Goal: Information Seeking & Learning: Learn about a topic

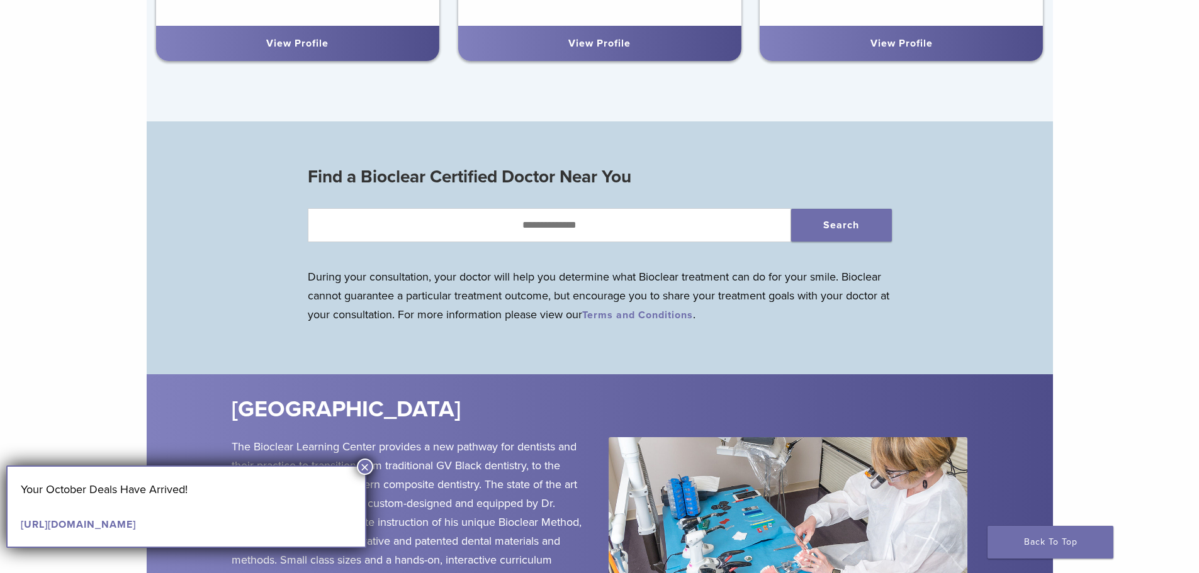
scroll to position [1183, 0]
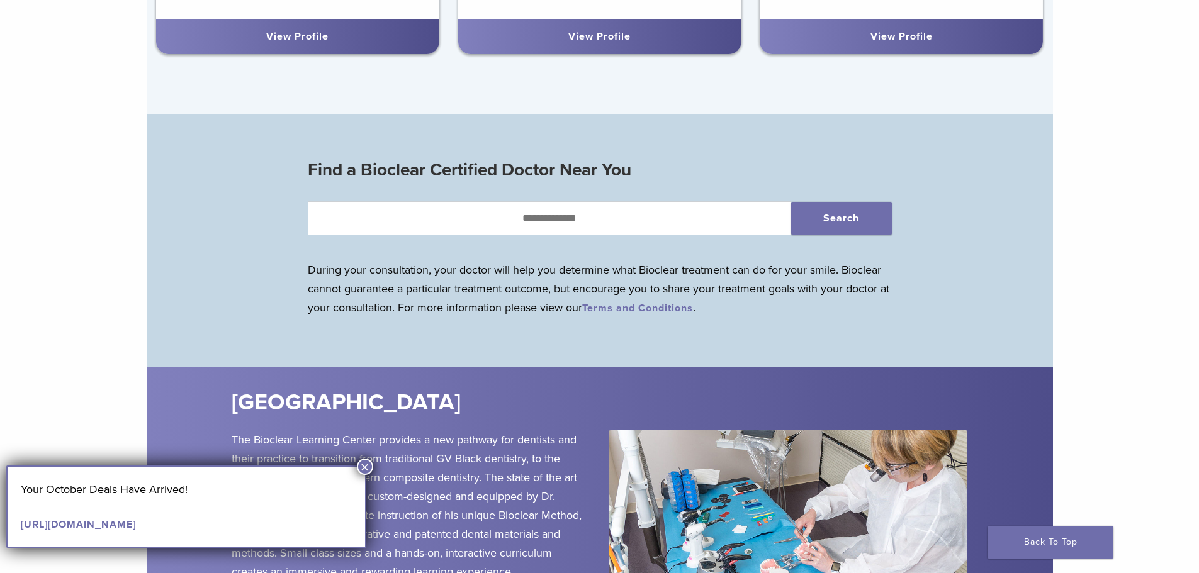
click at [366, 469] on button "×" at bounding box center [365, 467] width 16 height 16
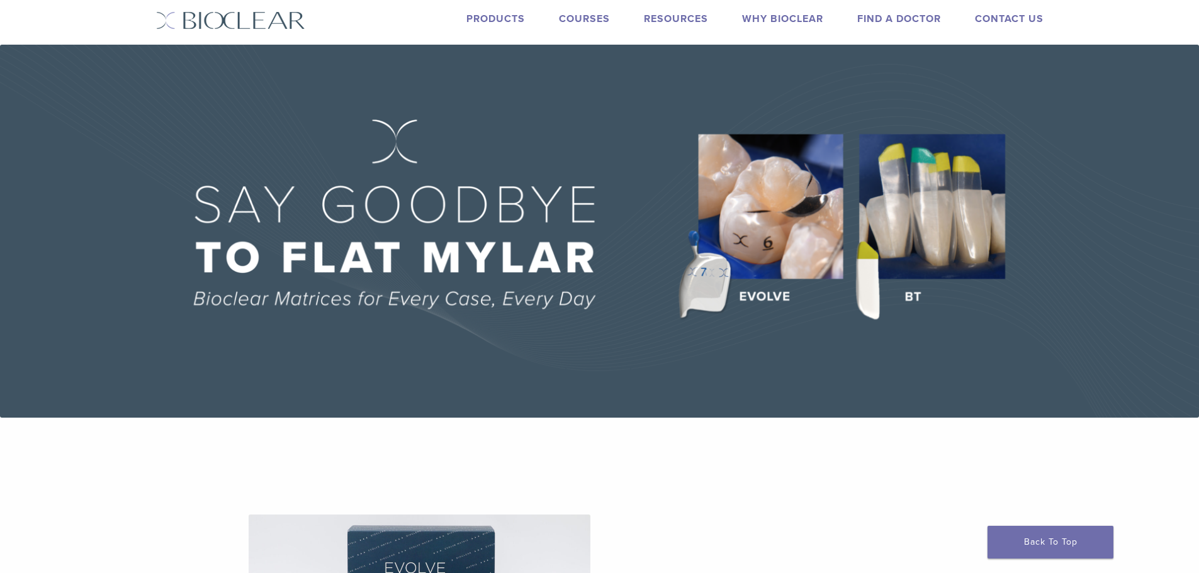
scroll to position [0, 0]
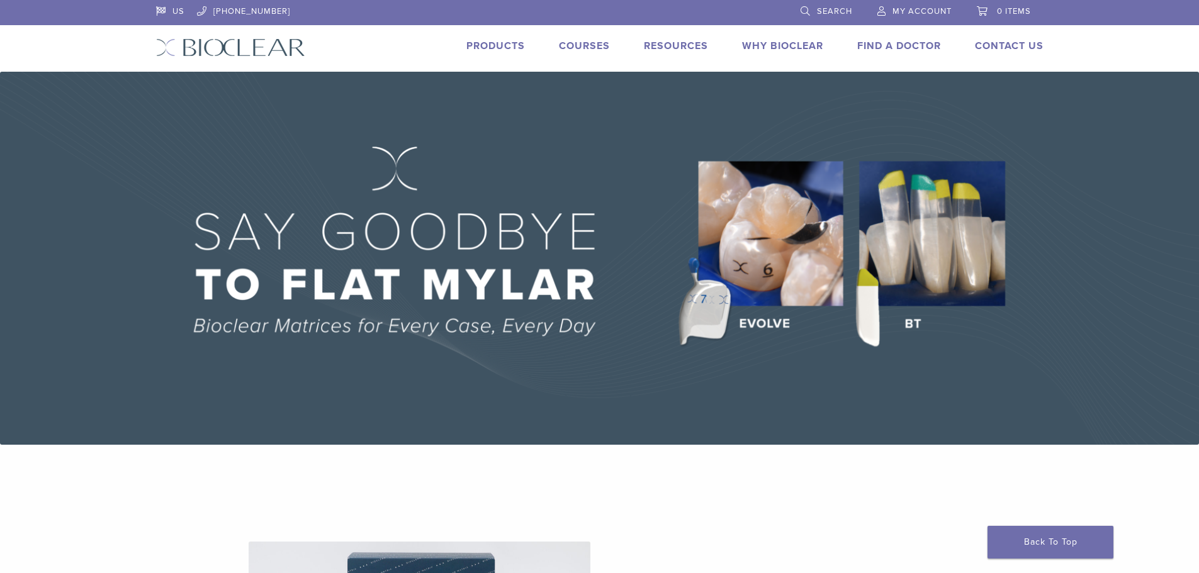
click at [491, 42] on link "Products" at bounding box center [495, 46] width 59 height 13
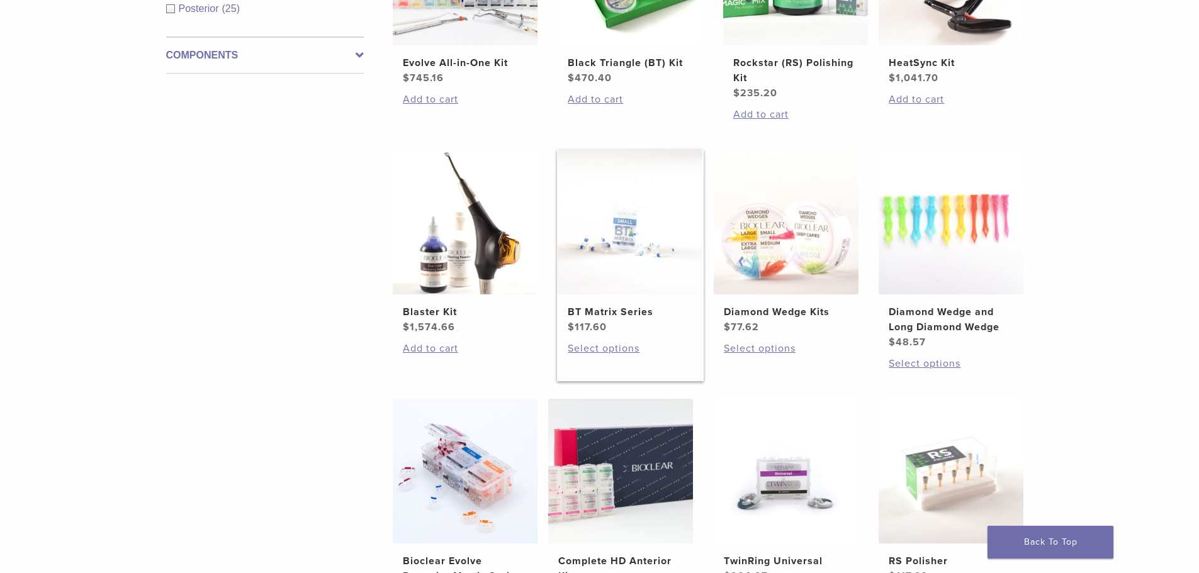
scroll to position [688, 0]
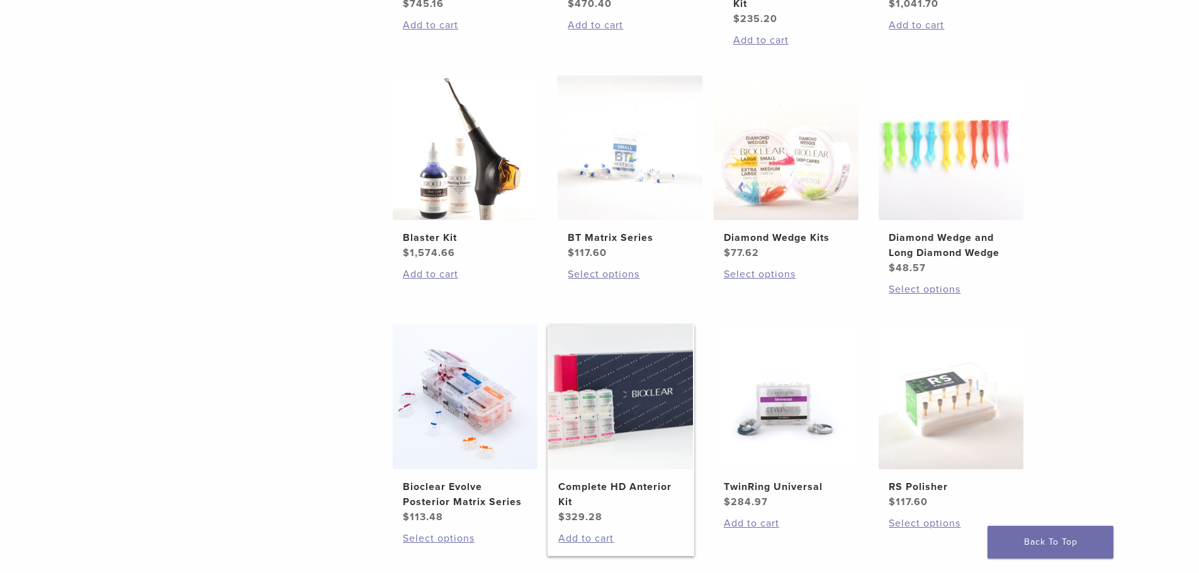
click at [646, 481] on h2 "Complete HD Anterior Kit" at bounding box center [620, 495] width 125 height 30
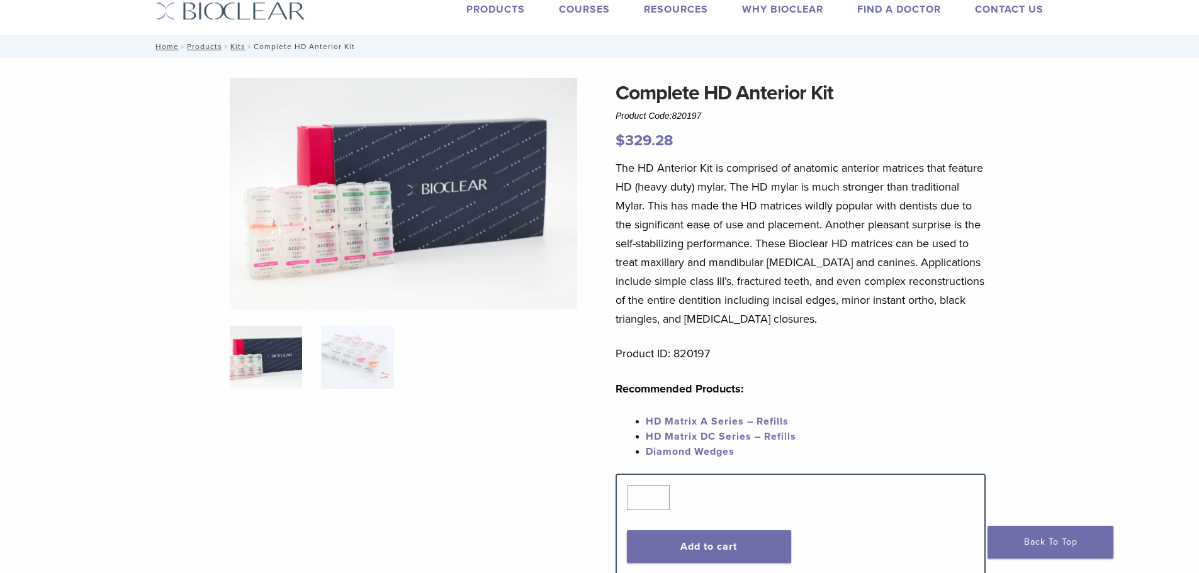
scroll to position [40, 0]
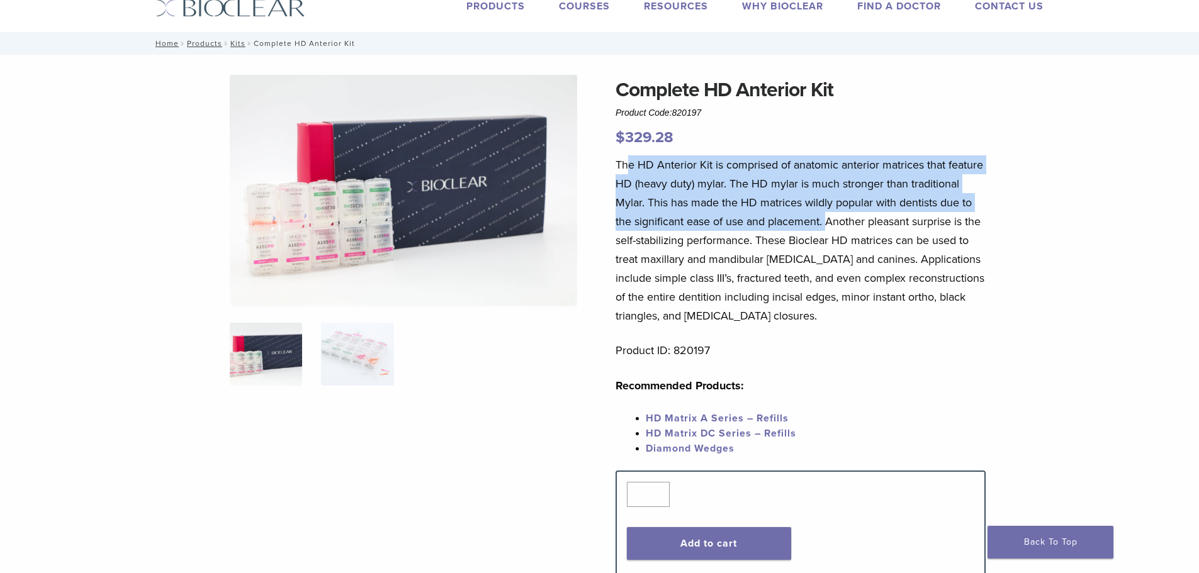
drag, startPoint x: 626, startPoint y: 170, endPoint x: 828, endPoint y: 225, distance: 210.0
click at [828, 225] on p "The HD Anterior Kit is comprised of anatomic anterior matrices that feature HD …" at bounding box center [801, 240] width 370 height 170
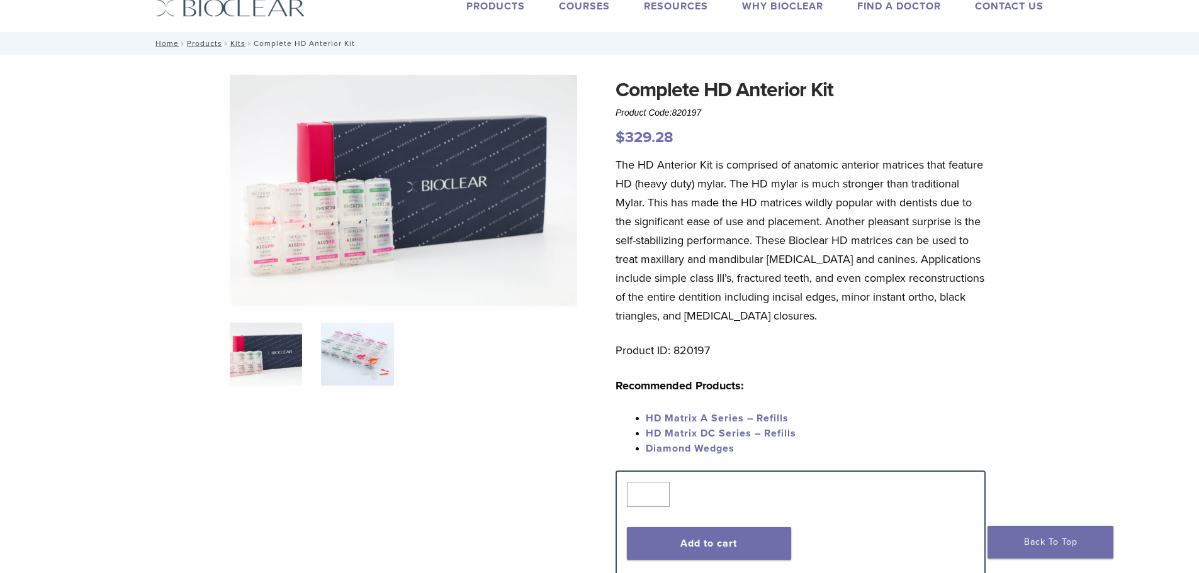
click at [368, 363] on img at bounding box center [357, 354] width 72 height 63
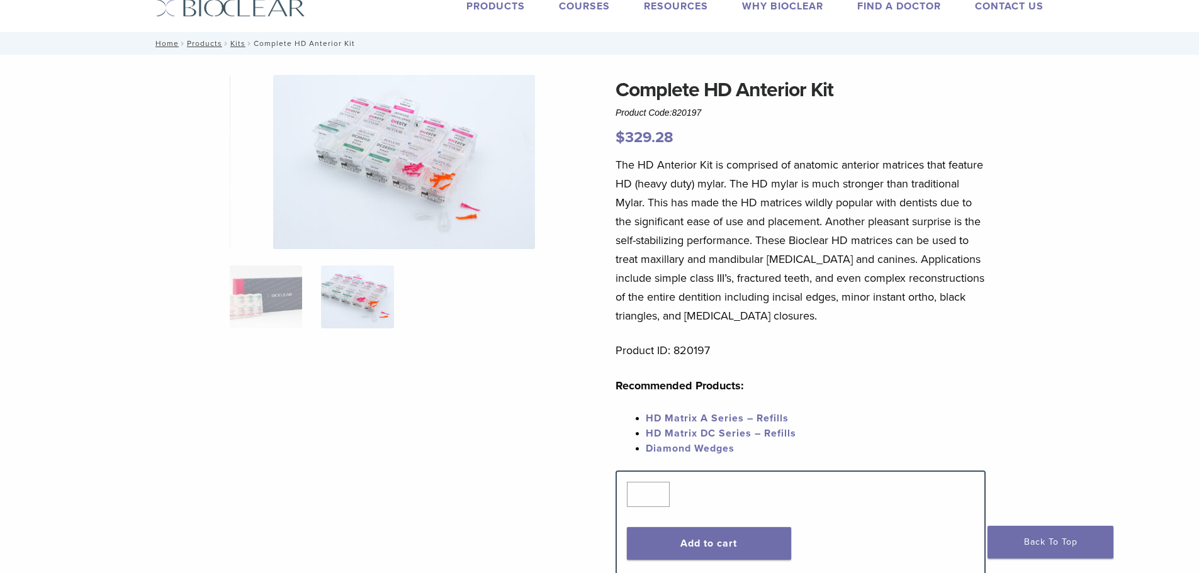
click at [397, 162] on img at bounding box center [404, 162] width 262 height 174
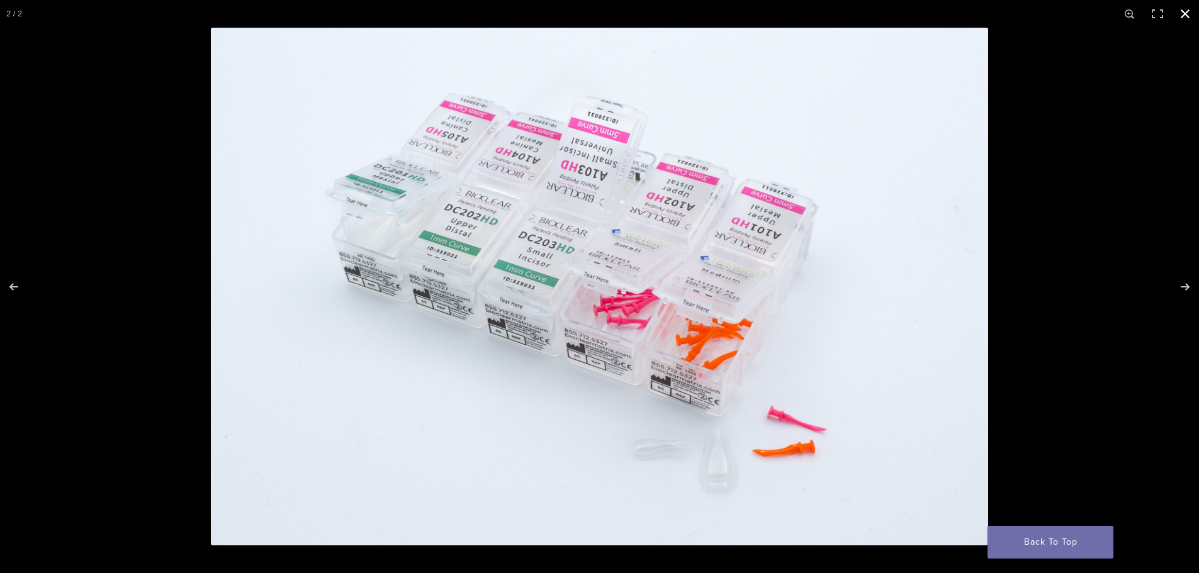
click at [1187, 15] on button "Close (Esc)" at bounding box center [1185, 14] width 28 height 28
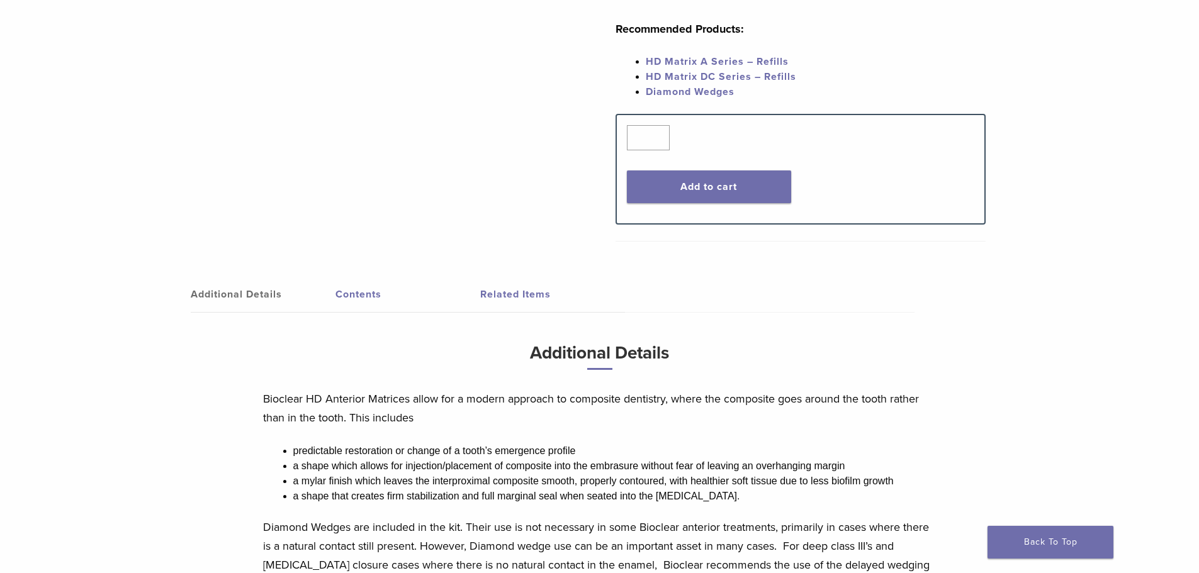
scroll to position [393, 0]
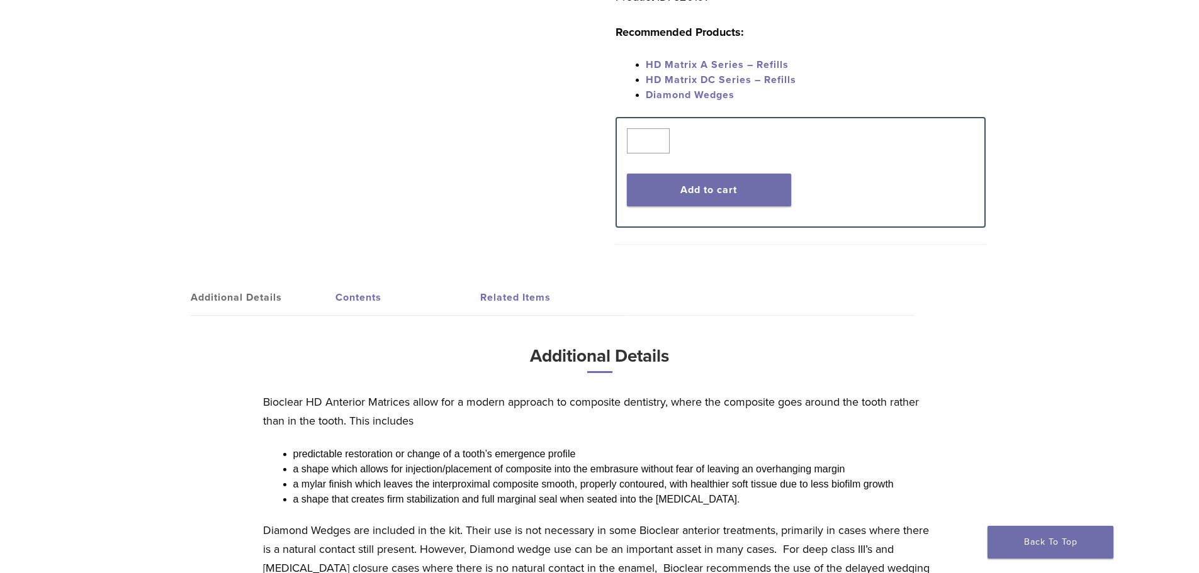
click at [354, 299] on link "Contents" at bounding box center [407, 297] width 145 height 35
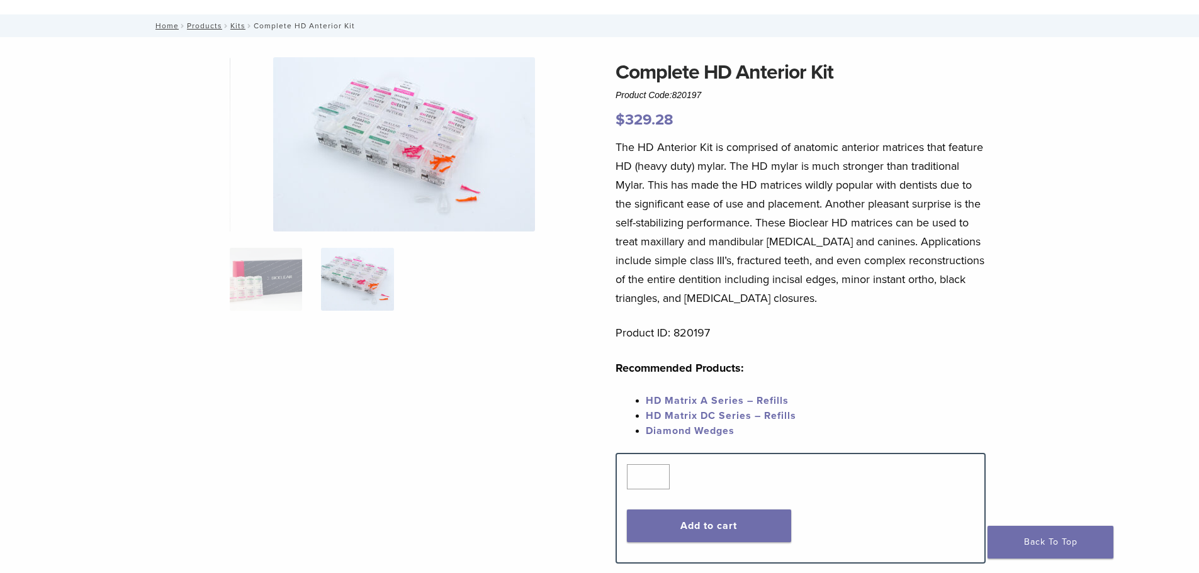
scroll to position [0, 0]
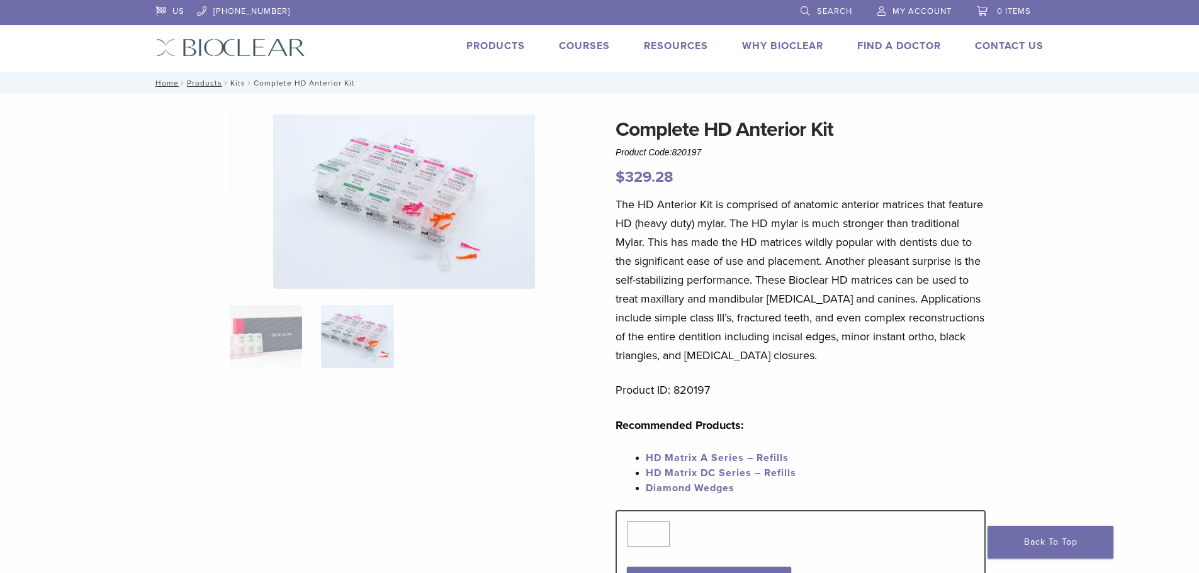
click at [232, 81] on link "Kits" at bounding box center [237, 83] width 15 height 9
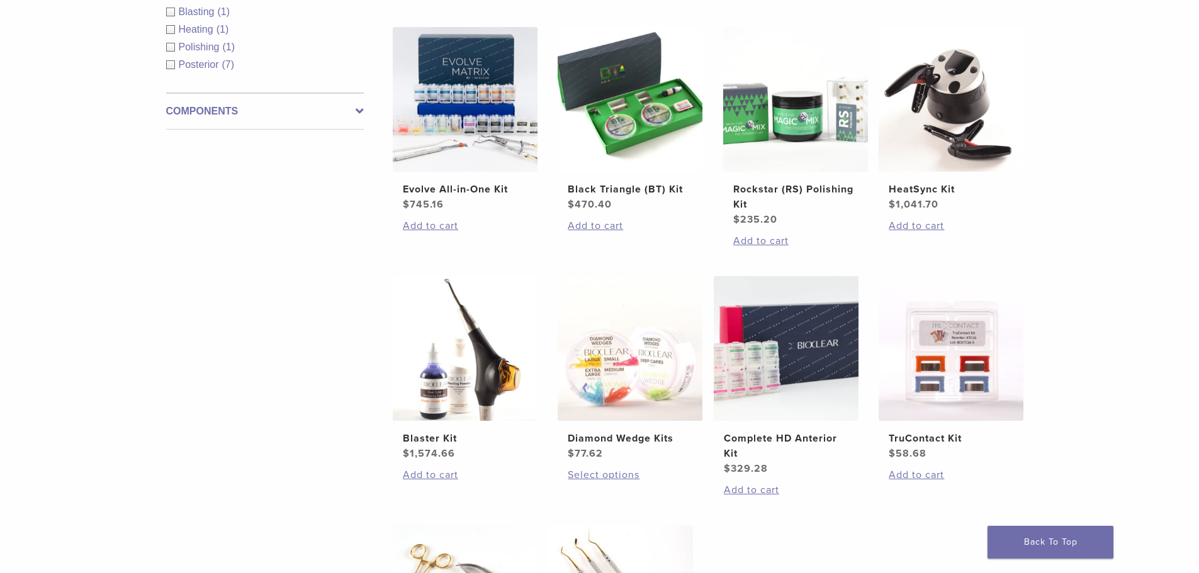
scroll to position [269, 0]
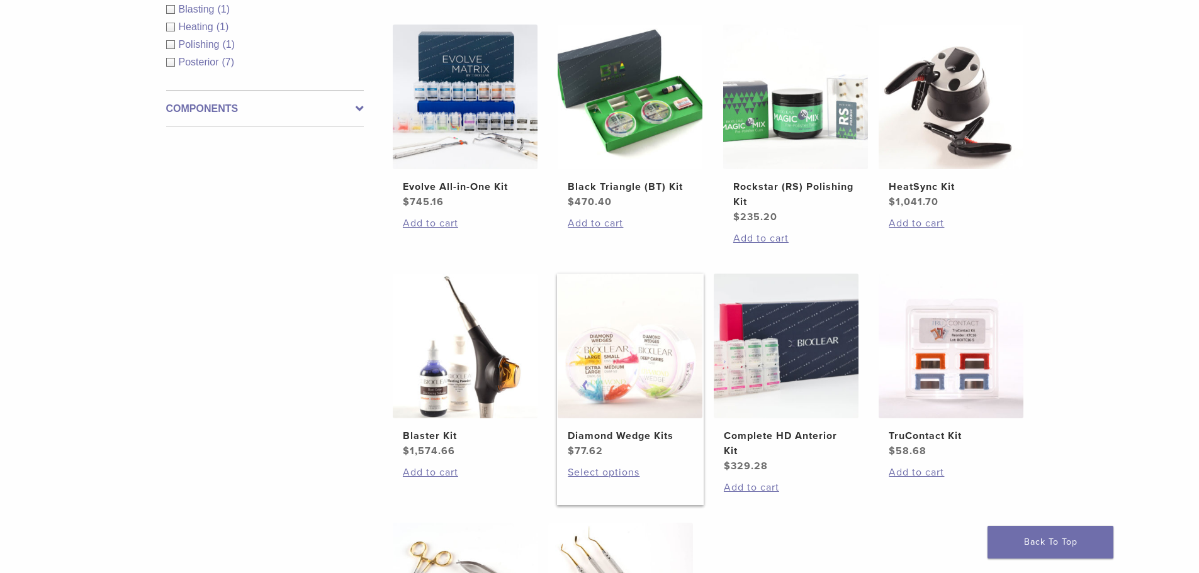
click at [664, 362] on img at bounding box center [630, 346] width 145 height 145
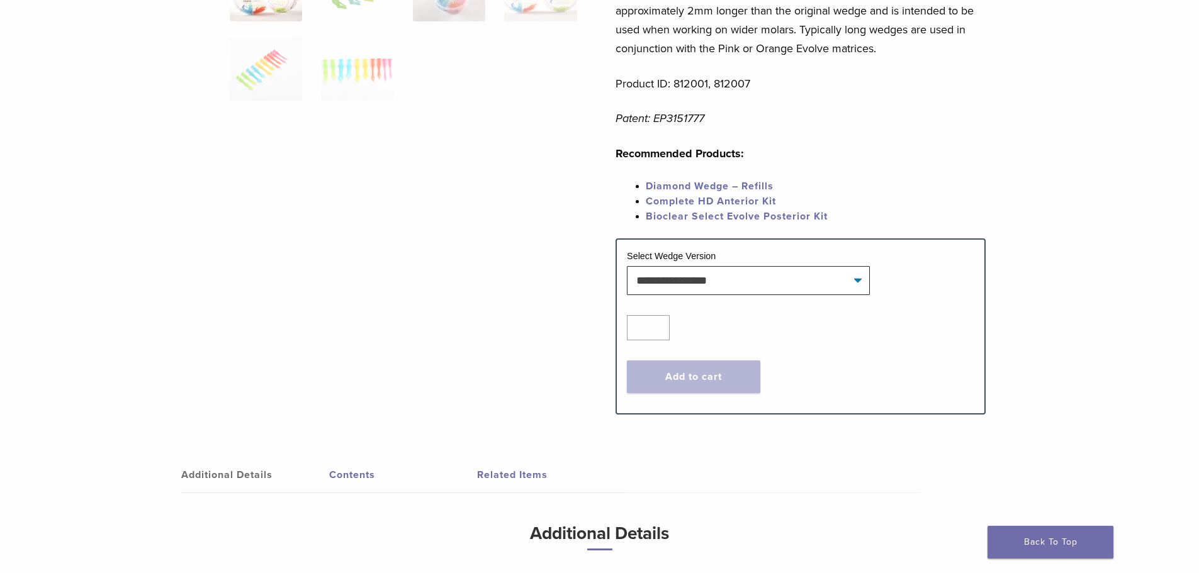
scroll to position [519, 0]
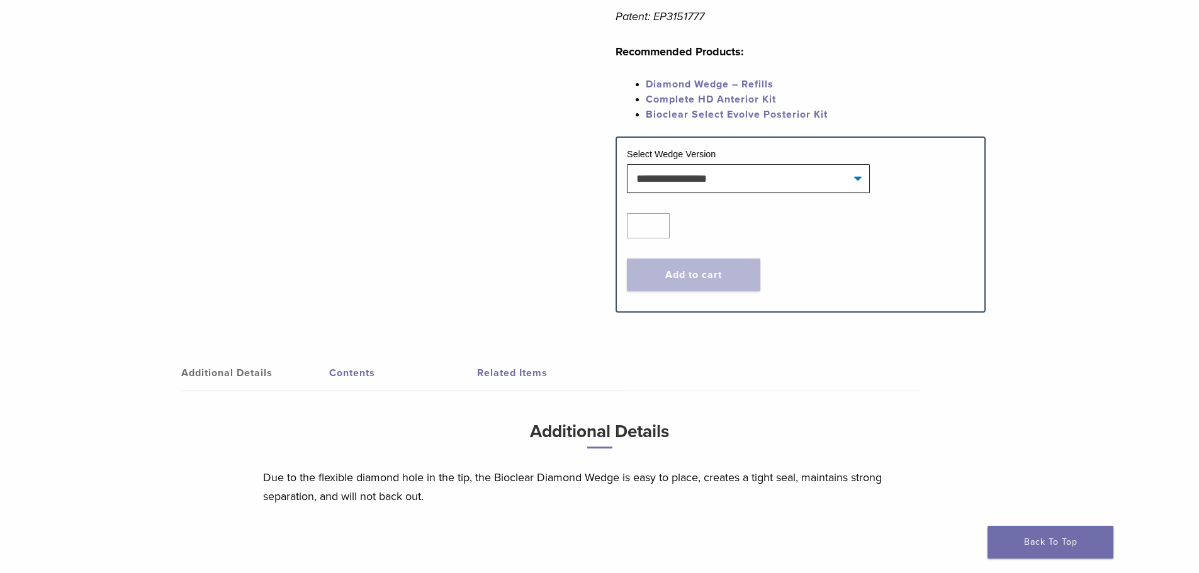
click at [355, 374] on link "Contents" at bounding box center [403, 373] width 148 height 35
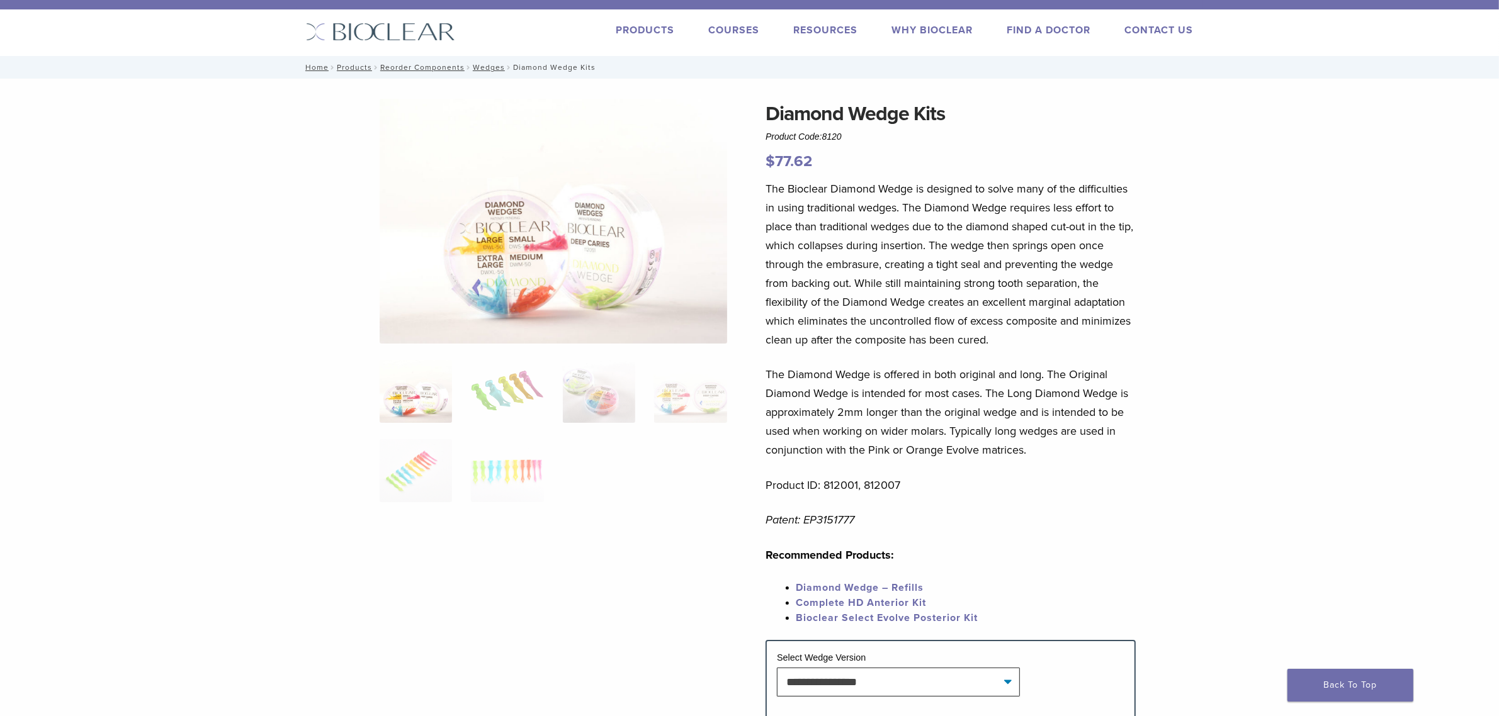
scroll to position [0, 0]
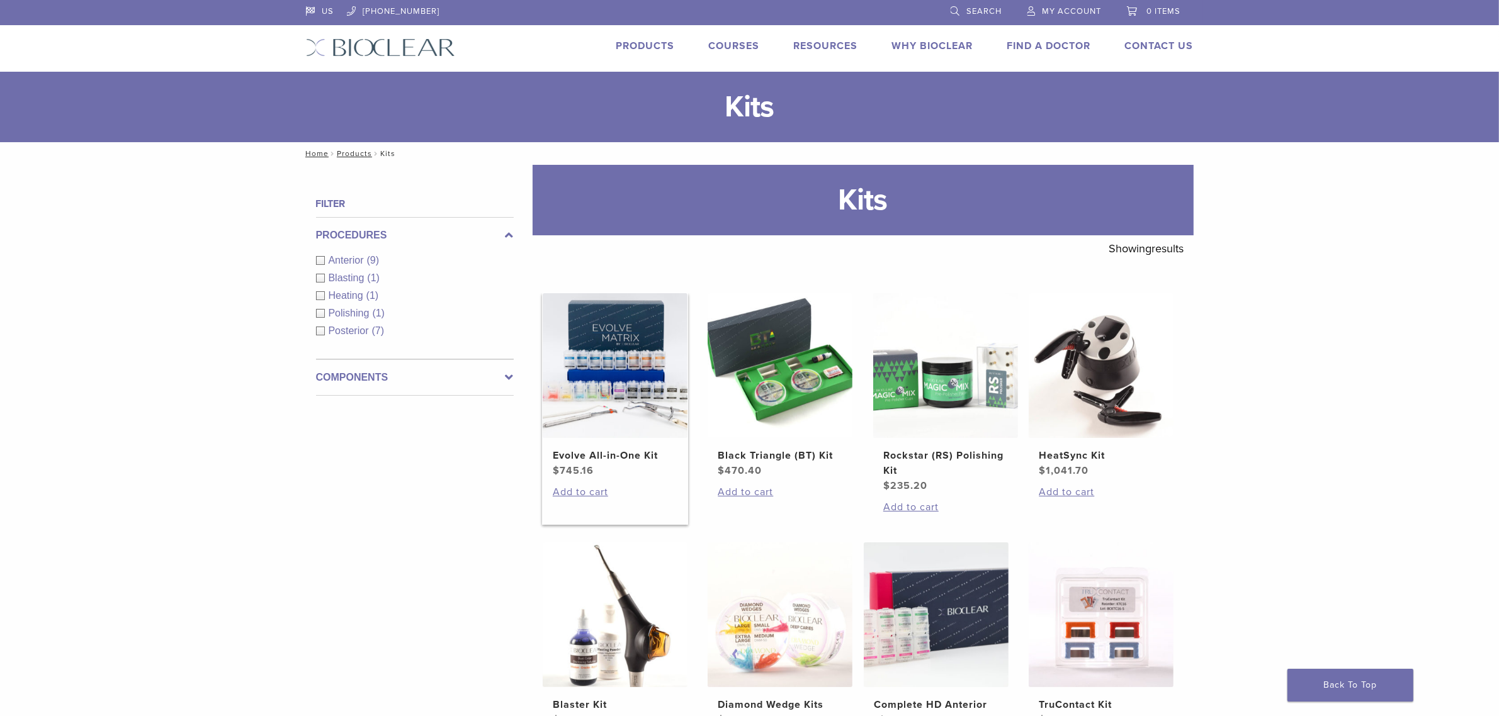
click at [634, 371] on img at bounding box center [615, 365] width 145 height 145
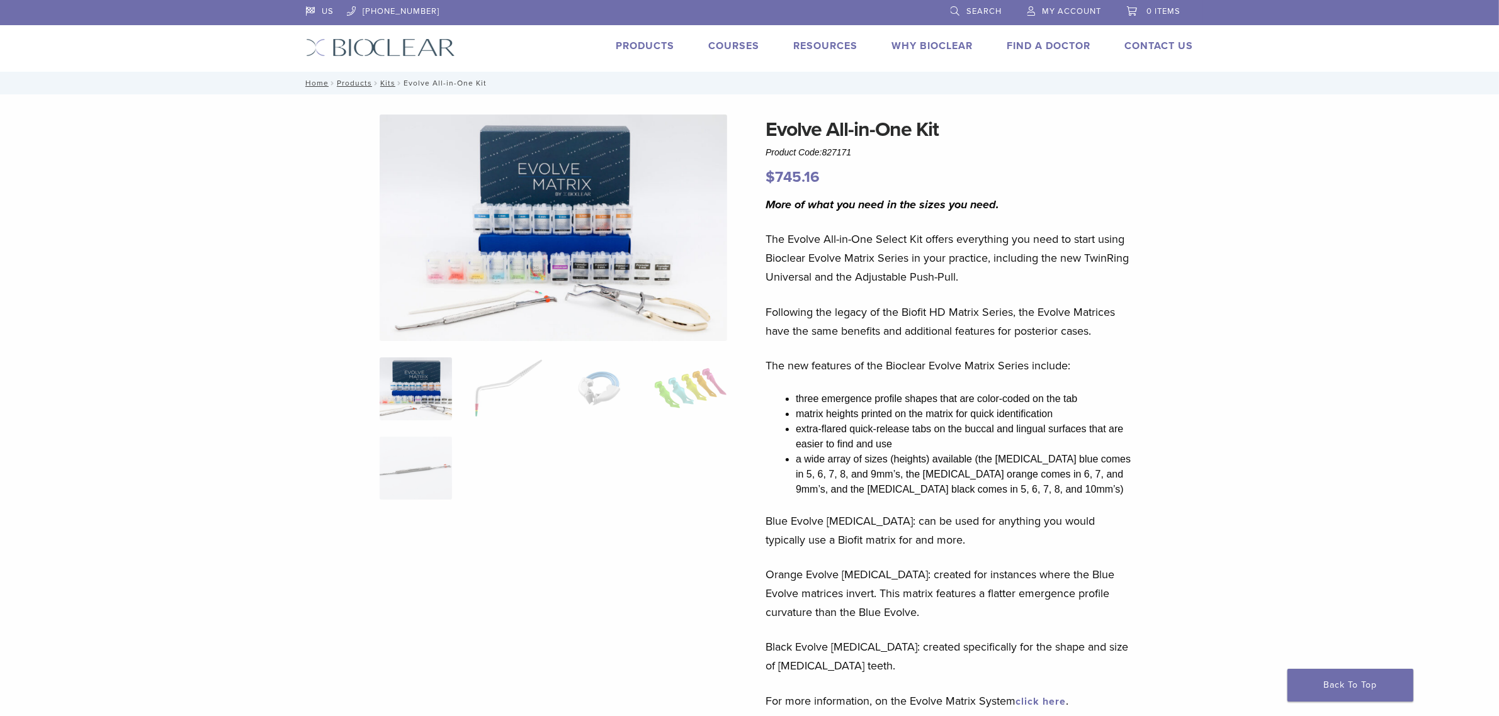
click at [550, 291] on img at bounding box center [553, 228] width 347 height 227
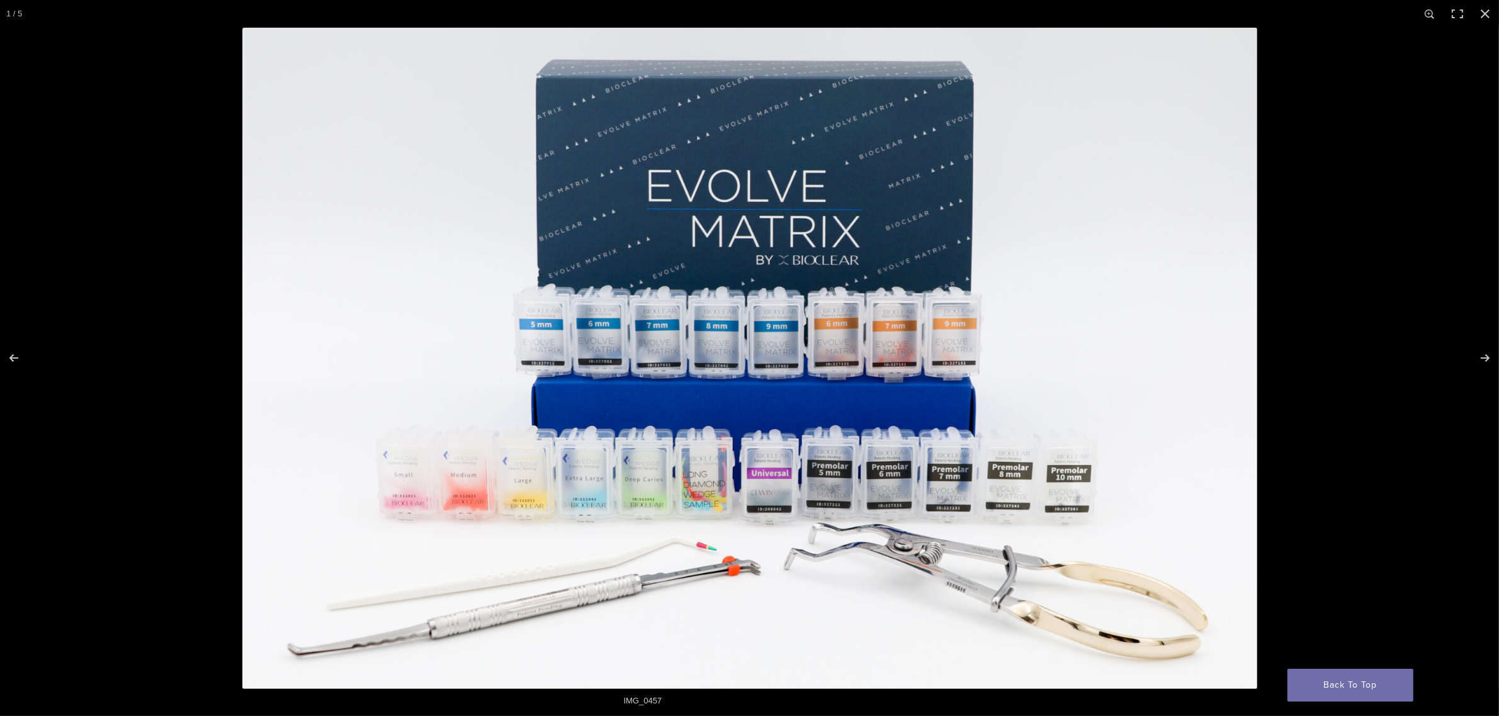
click at [605, 570] on img "Full screen image" at bounding box center [749, 359] width 1015 height 662
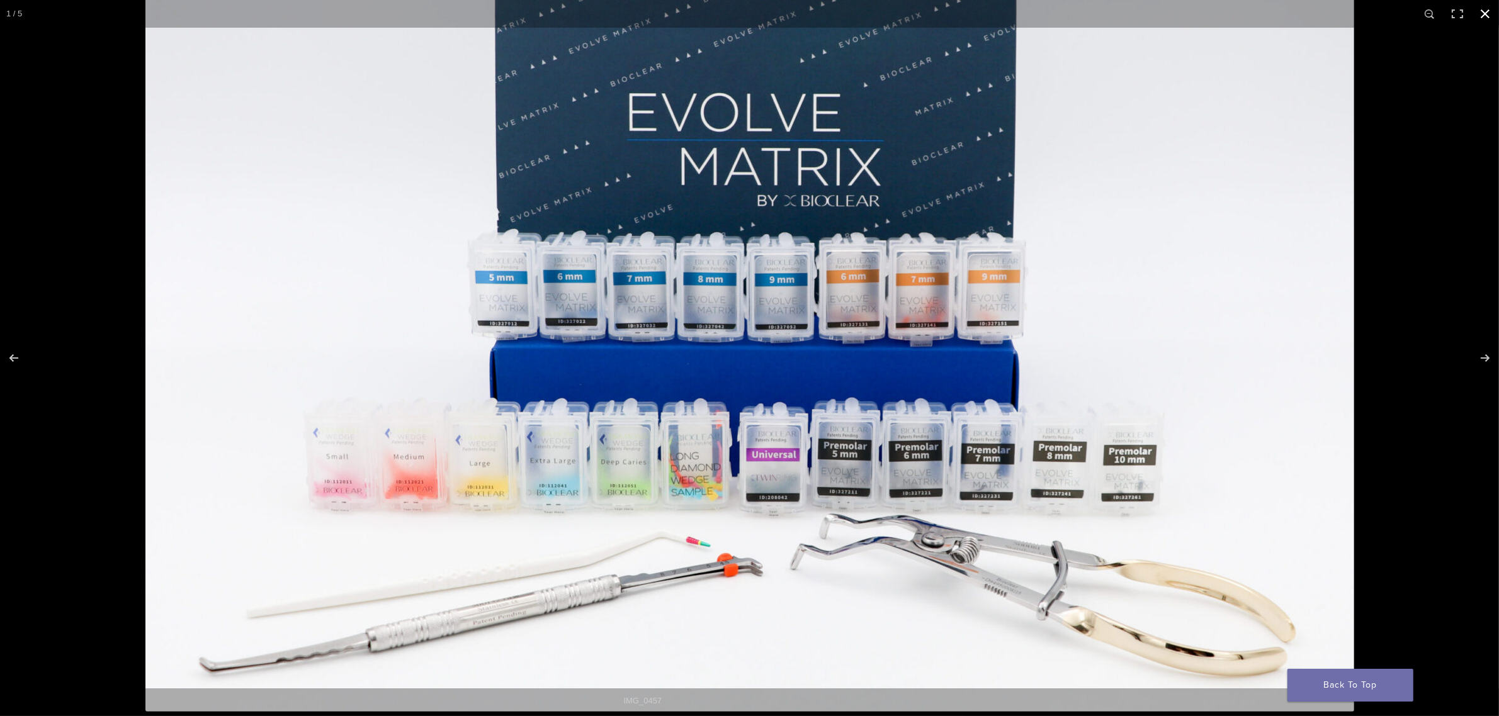
click at [1485, 16] on button "Close (Esc)" at bounding box center [1485, 14] width 28 height 28
